Goal: Go to known website: Go to known website

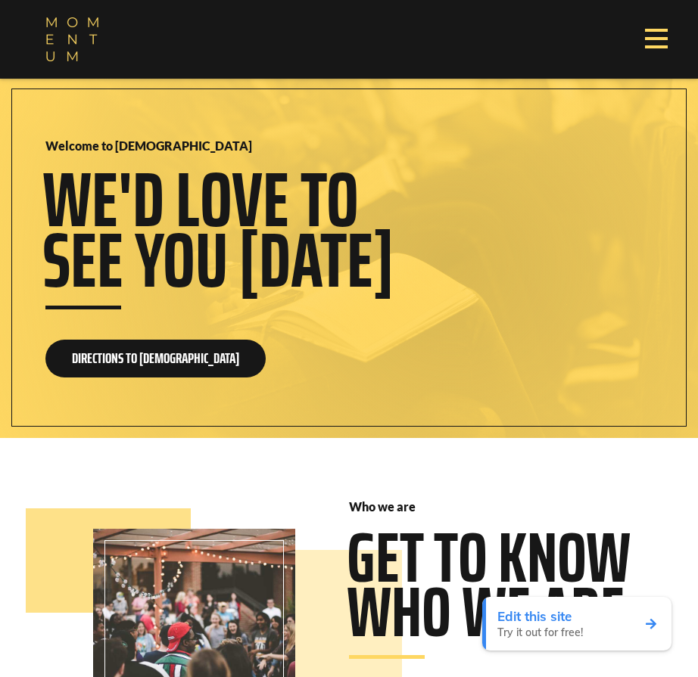
click at [577, 624] on div "Edit this site" at bounding box center [540, 616] width 86 height 15
